Goal: Navigation & Orientation: Find specific page/section

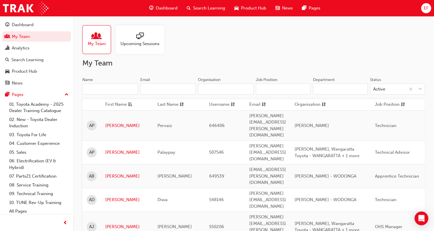
click at [138, 44] on span "Upcoming Sessions" at bounding box center [140, 43] width 39 height 7
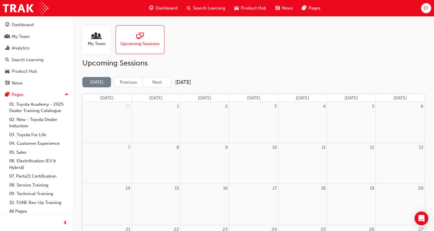
click at [158, 76] on div "Upcoming Sessions [DATE] Previous Next [DATE] [DATE] [DATE] [DATE] [DATE] [DATE…" at bounding box center [253, 203] width 343 height 289
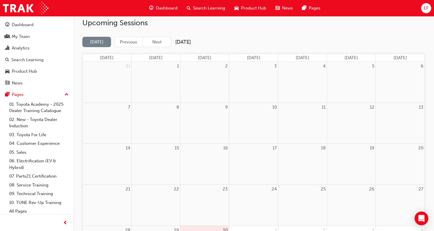
scroll to position [29, 0]
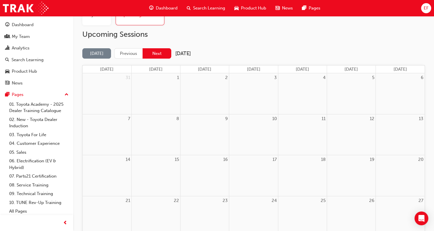
click at [150, 53] on button "Next" at bounding box center [157, 53] width 29 height 11
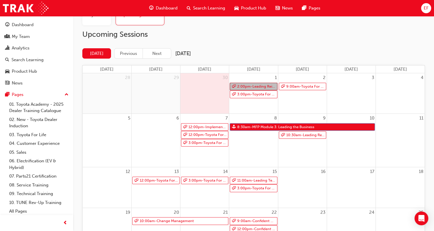
click at [250, 86] on link "2:00pm - Leading Reignite Part 2 - Virtual Classroom" at bounding box center [253, 87] width 47 height 8
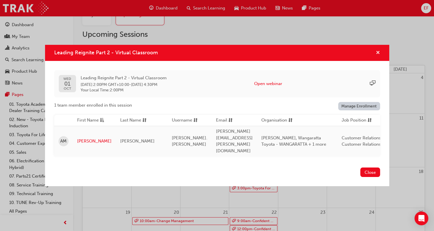
click at [379, 54] on span "cross-icon" at bounding box center [378, 53] width 4 height 5
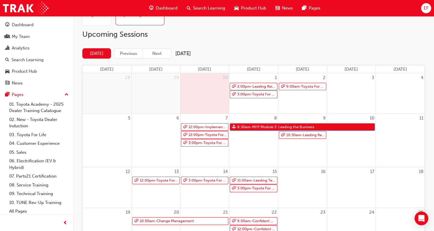
click at [251, 44] on div "Upcoming Sessions [DATE] Previous Next [DATE] [DATE] [DATE] [DATE] [DATE] [DATE…" at bounding box center [253, 174] width 343 height 289
